Goal: Task Accomplishment & Management: Use online tool/utility

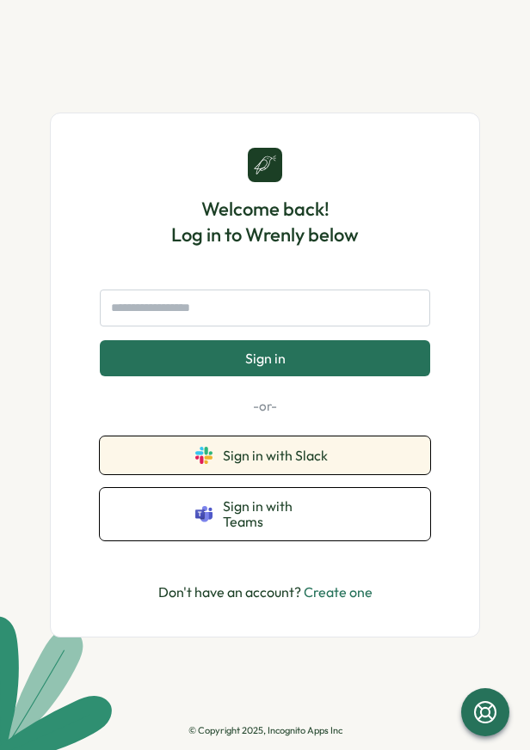
click at [258, 463] on span "Sign in with Slack" at bounding box center [279, 455] width 112 height 15
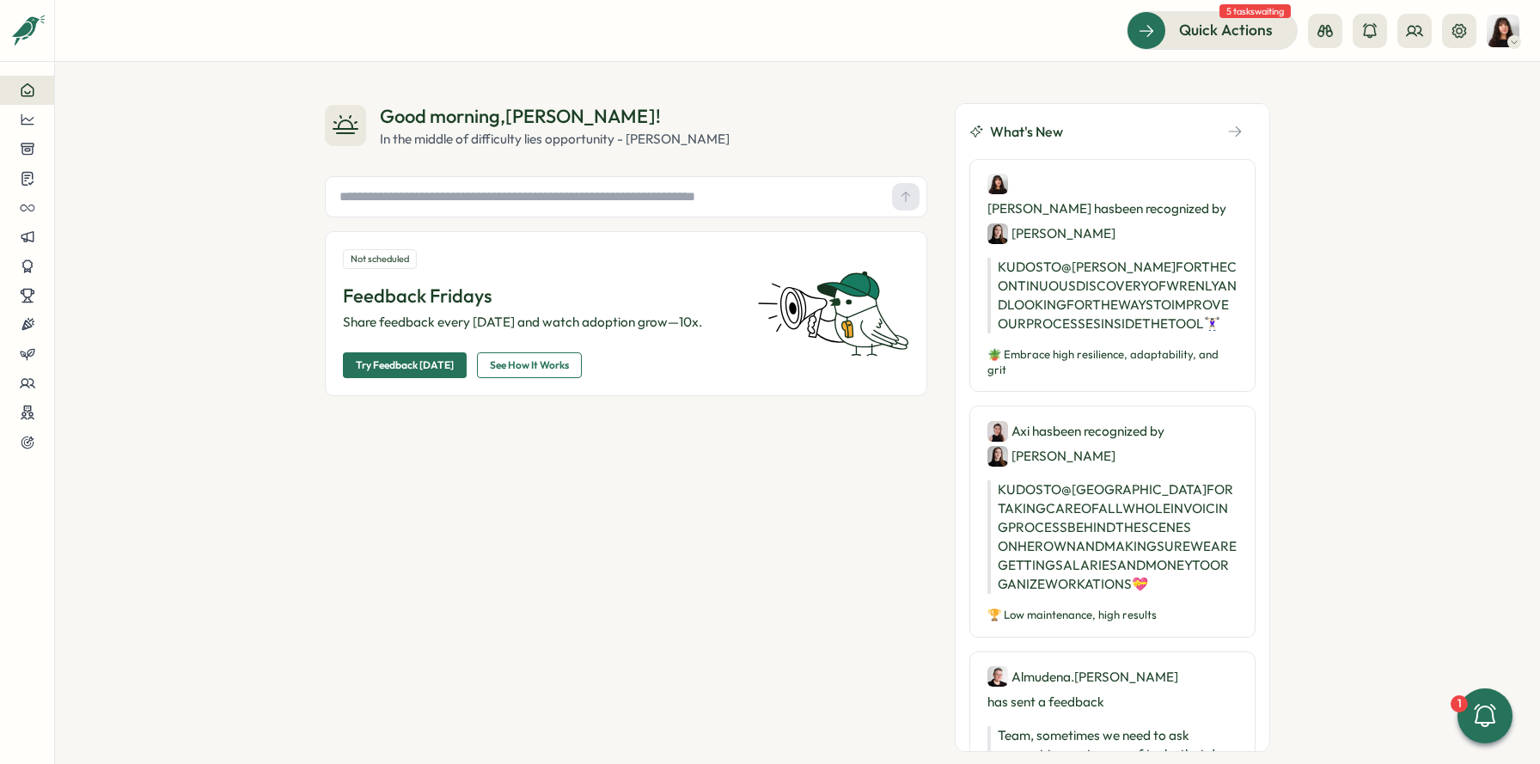
click at [529, 35] on img at bounding box center [1503, 31] width 33 height 33
click at [529, 115] on div "My Activity" at bounding box center [1474, 116] width 85 height 19
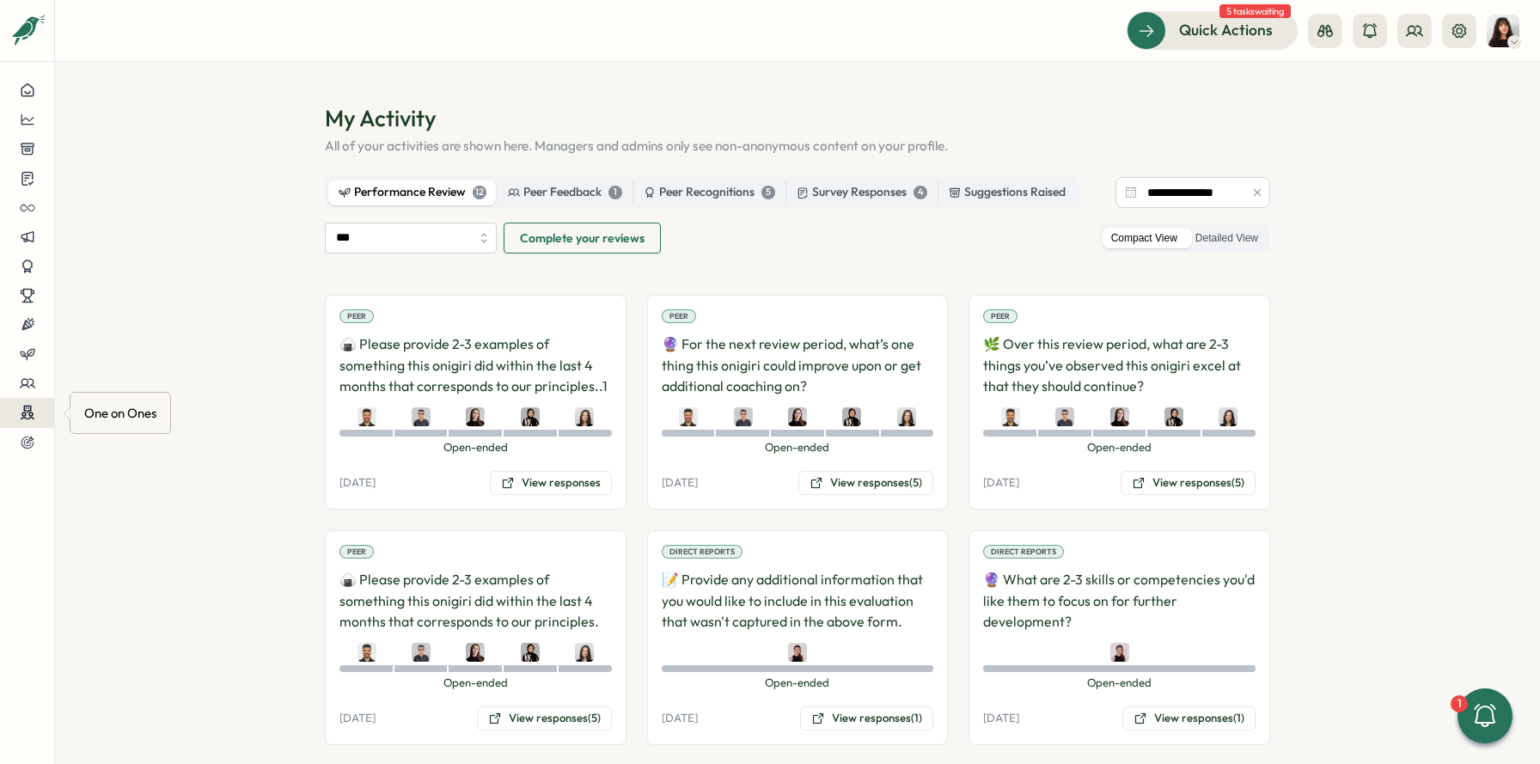
click at [27, 411] on icon at bounding box center [27, 410] width 6 height 6
click at [114, 386] on div "Meetings" at bounding box center [144, 380] width 121 height 19
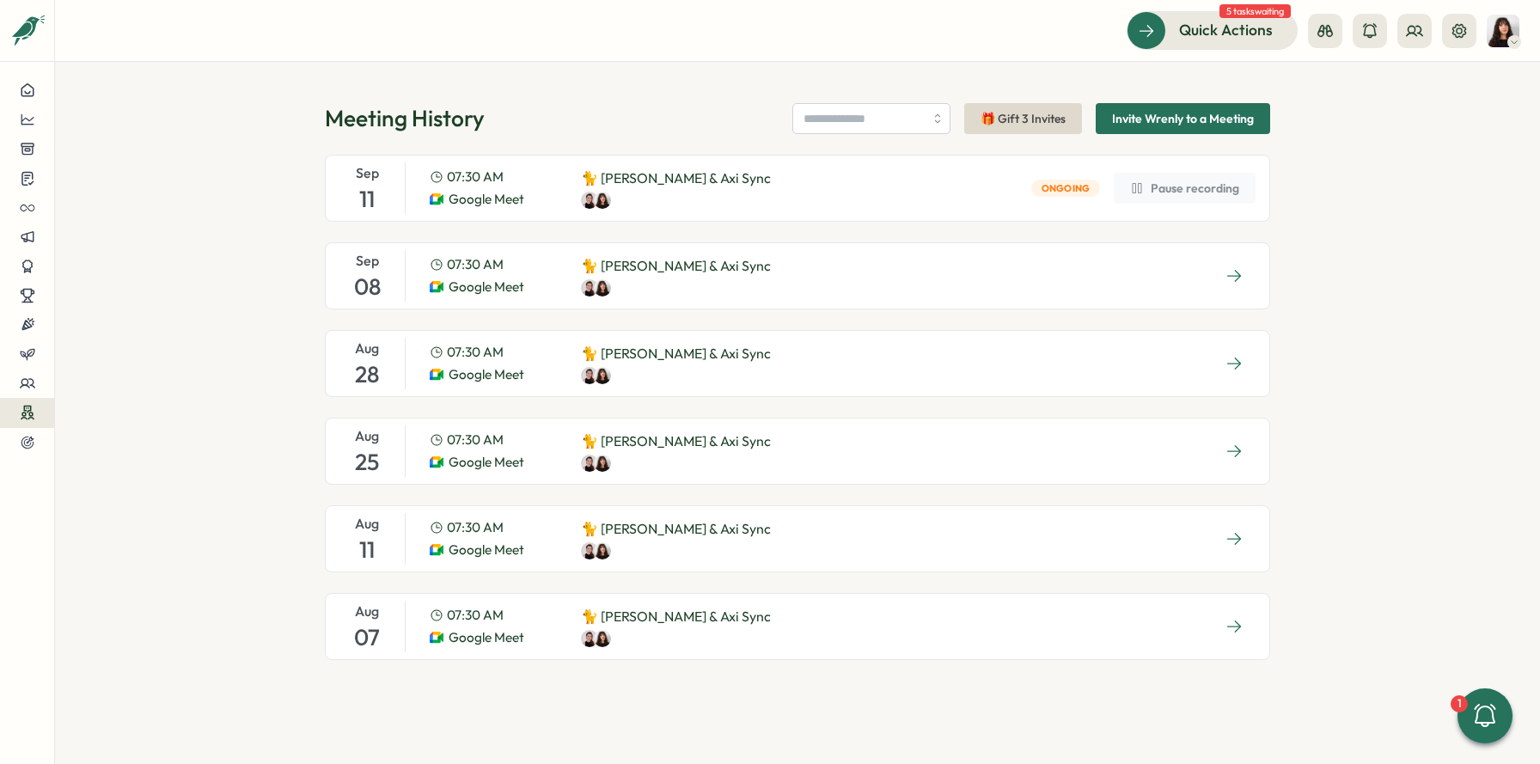
click at [529, 272] on p "🐈 [PERSON_NAME] & Axi Sync" at bounding box center [676, 265] width 190 height 21
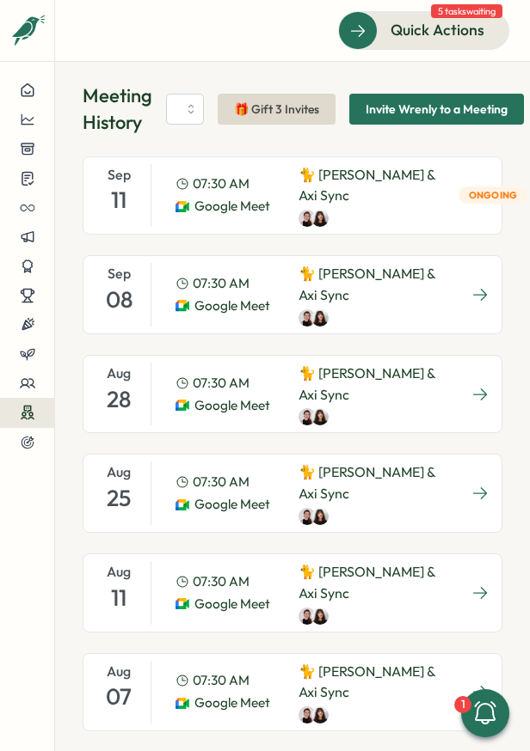
click at [385, 410] on div at bounding box center [371, 416] width 146 height 17
